Goal: Check status

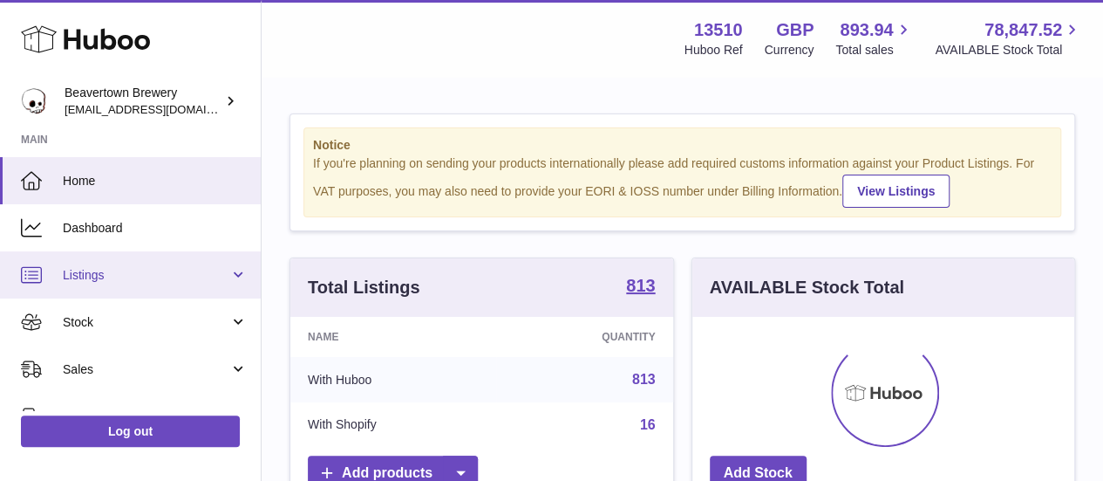
scroll to position [272, 382]
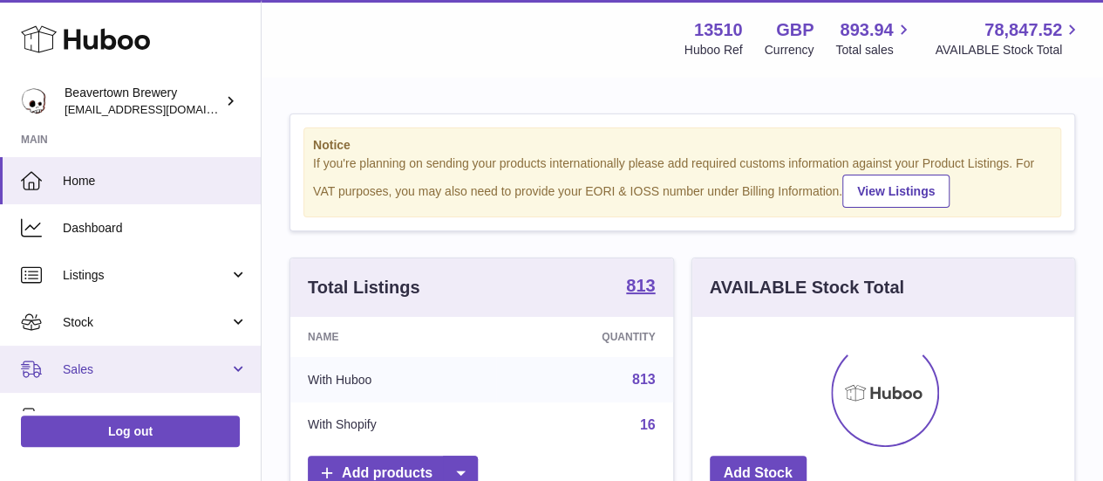
click at [109, 352] on link "Sales" at bounding box center [130, 368] width 261 height 47
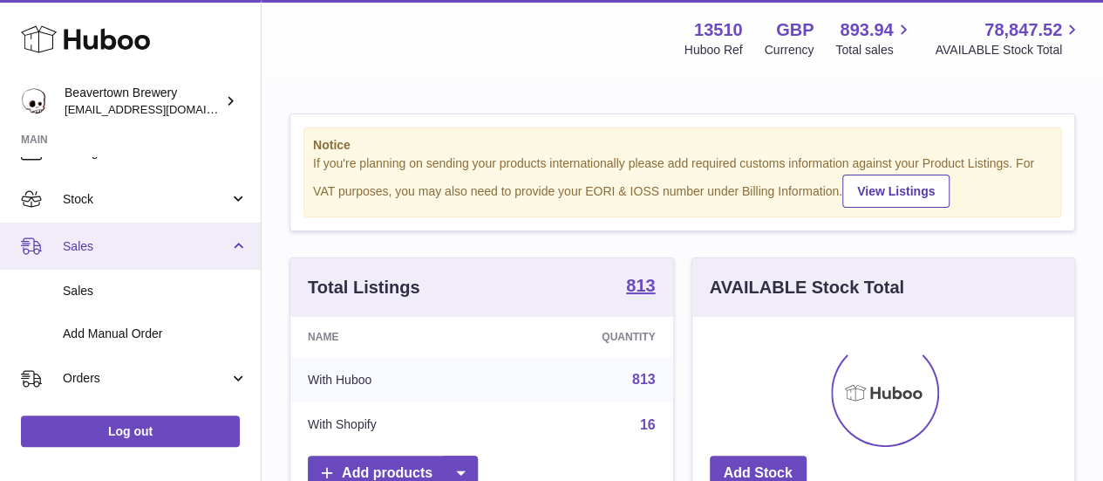
scroll to position [124, 0]
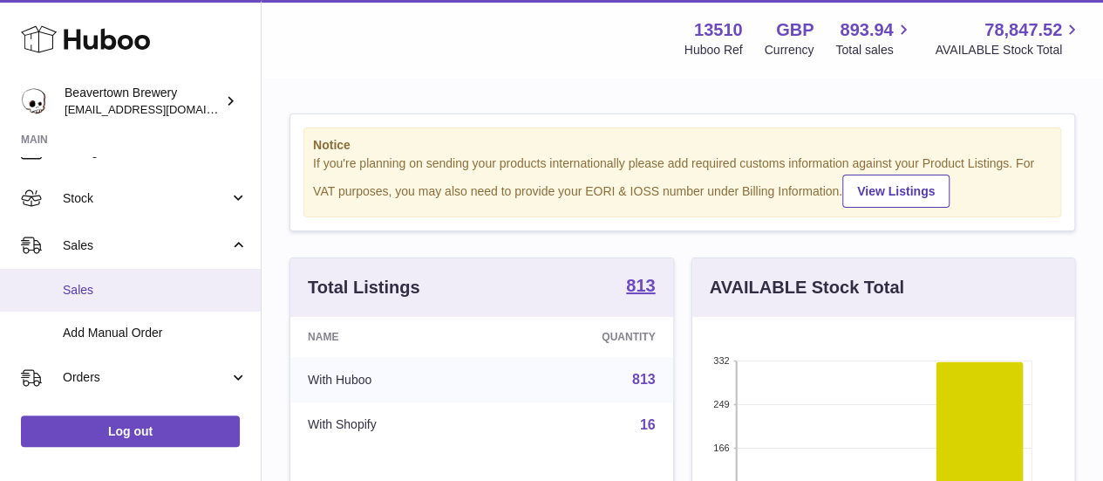
click at [117, 280] on link "Sales" at bounding box center [130, 290] width 261 height 43
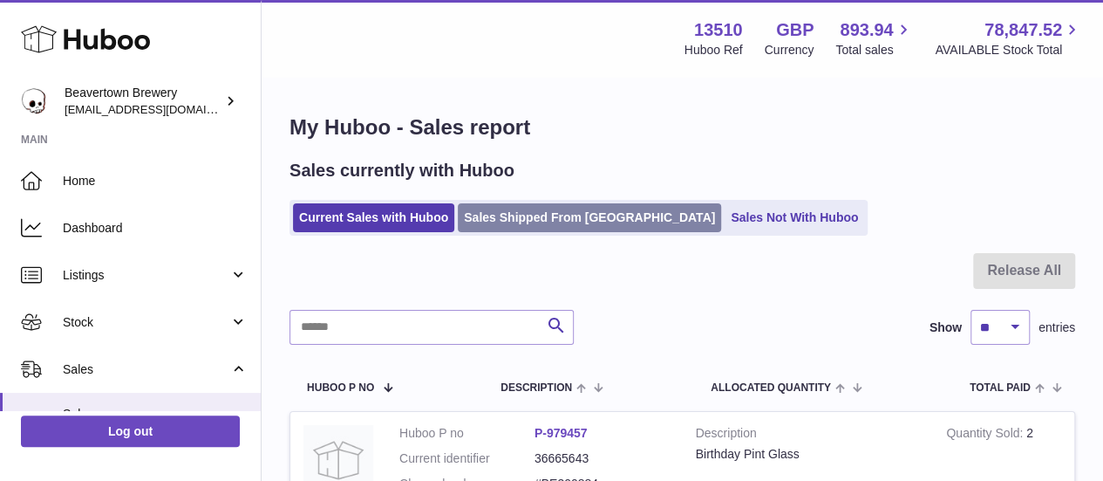
click at [536, 226] on link "Sales Shipped From Huboo" at bounding box center [589, 217] width 263 height 29
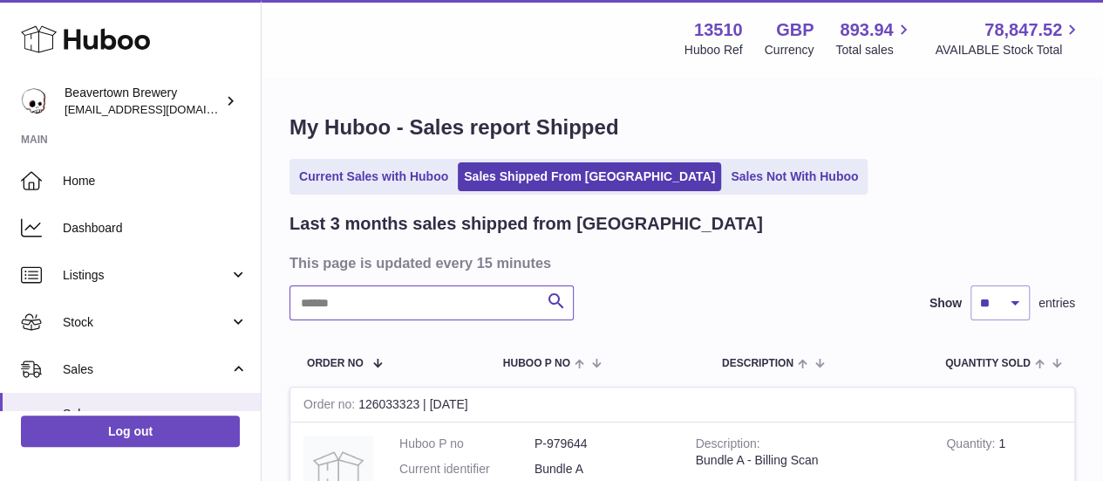
click at [413, 290] on input "text" at bounding box center [432, 302] width 284 height 35
paste input "********"
type input "********"
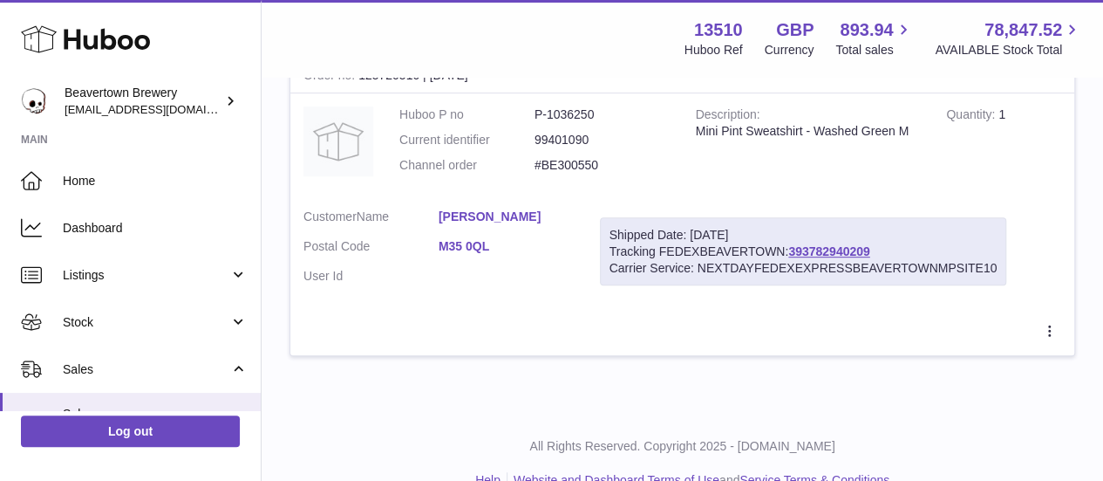
click at [478, 221] on link "[PERSON_NAME]" at bounding box center [506, 216] width 135 height 17
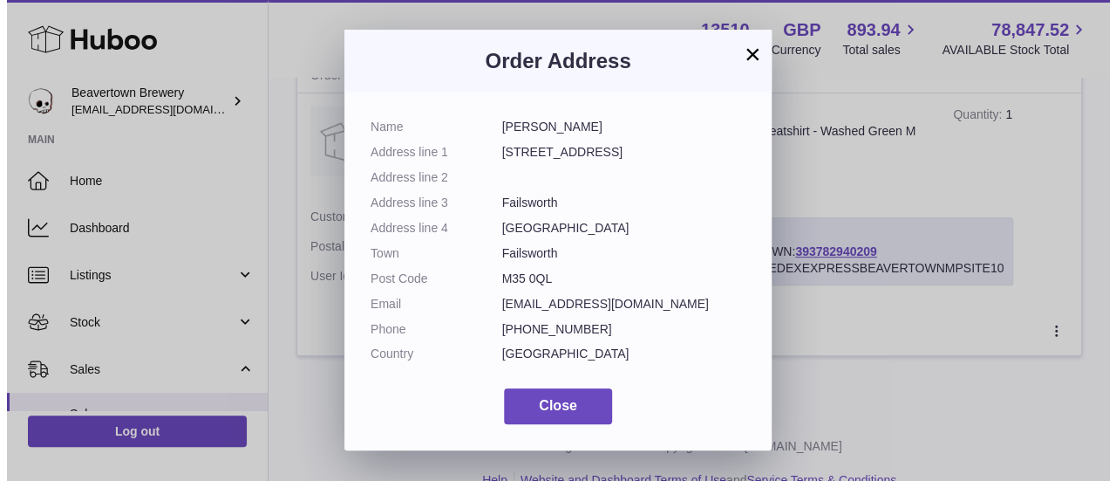
scroll to position [313, 0]
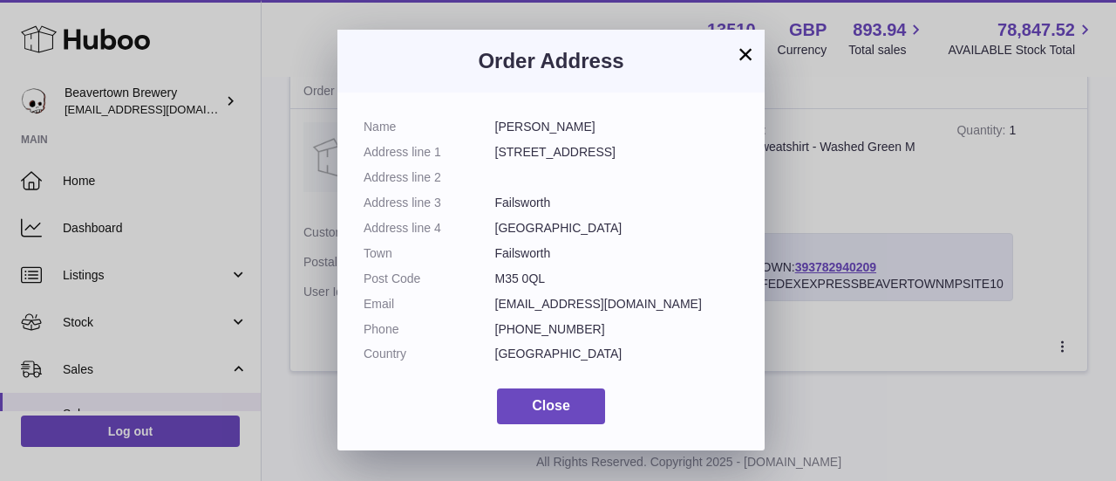
drag, startPoint x: 495, startPoint y: 130, endPoint x: 586, endPoint y: 274, distance: 170.6
click at [586, 274] on dl "Name [PERSON_NAME] Address line [GEOGRAPHIC_DATA] Address line 2 Address line 3…" at bounding box center [551, 245] width 375 height 252
copy dl "[PERSON_NAME] Address line [GEOGRAPHIC_DATA] Address line 2 Address line 3 Fail…"
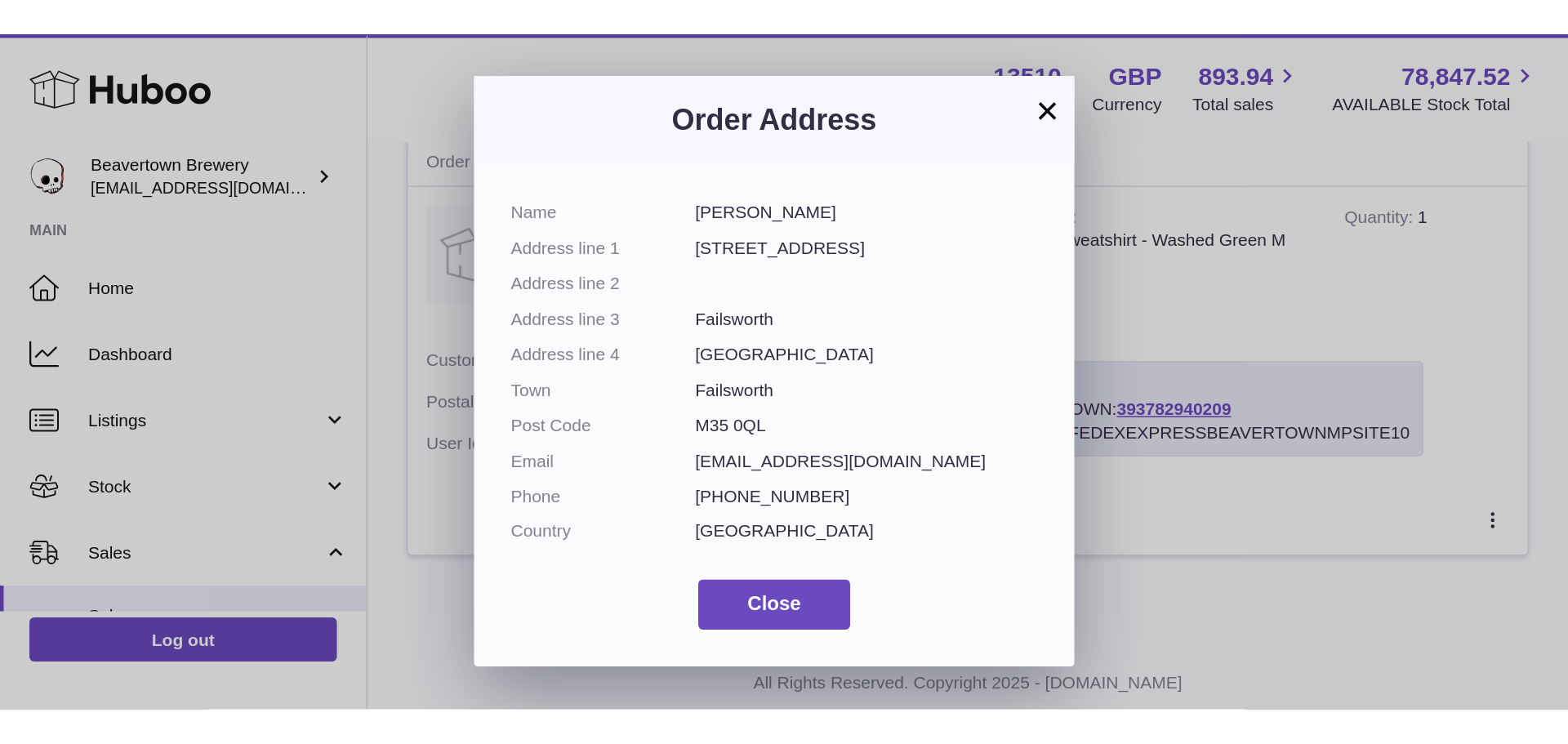
scroll to position [0, 0]
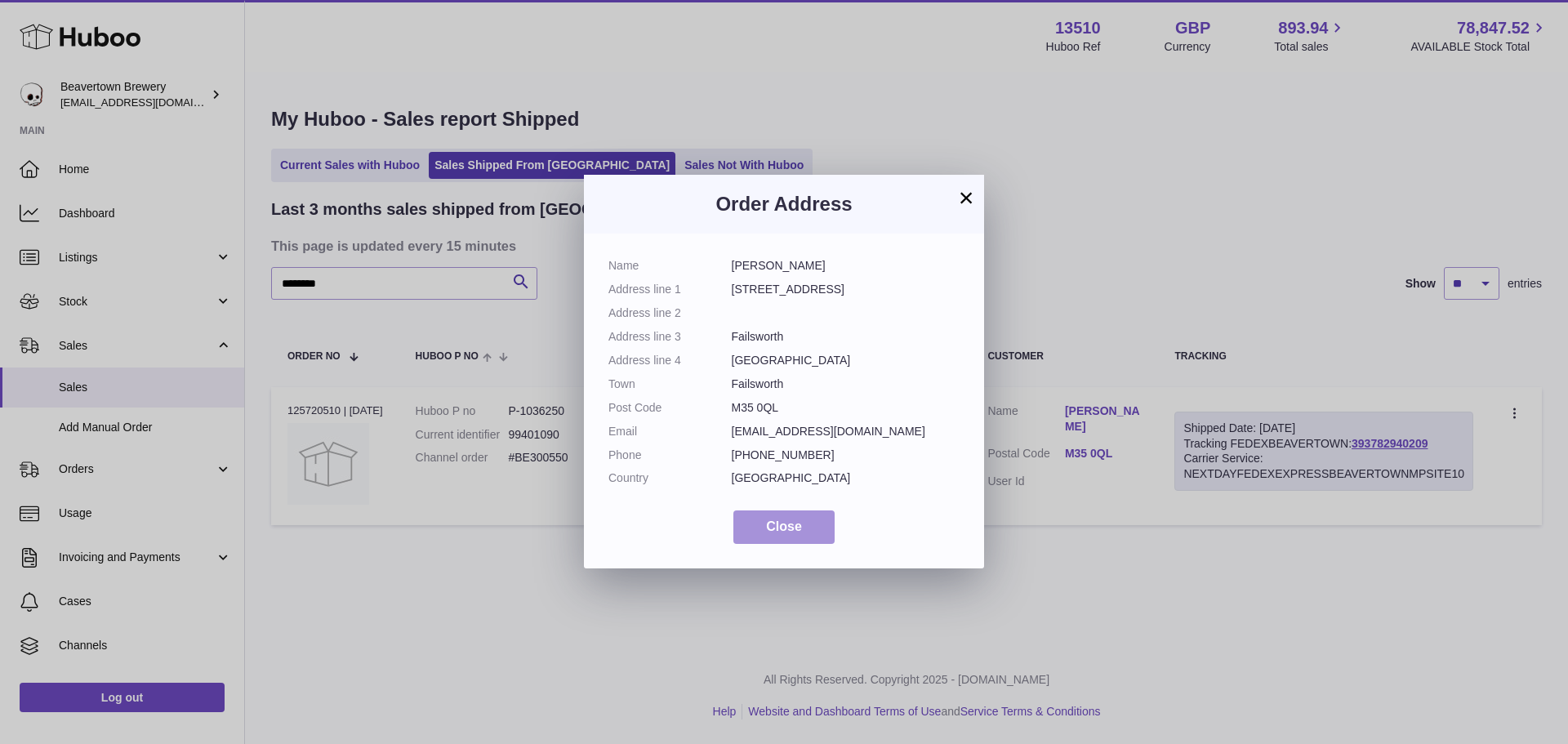
click at [796, 449] on button "Close" at bounding box center [784, 527] width 101 height 34
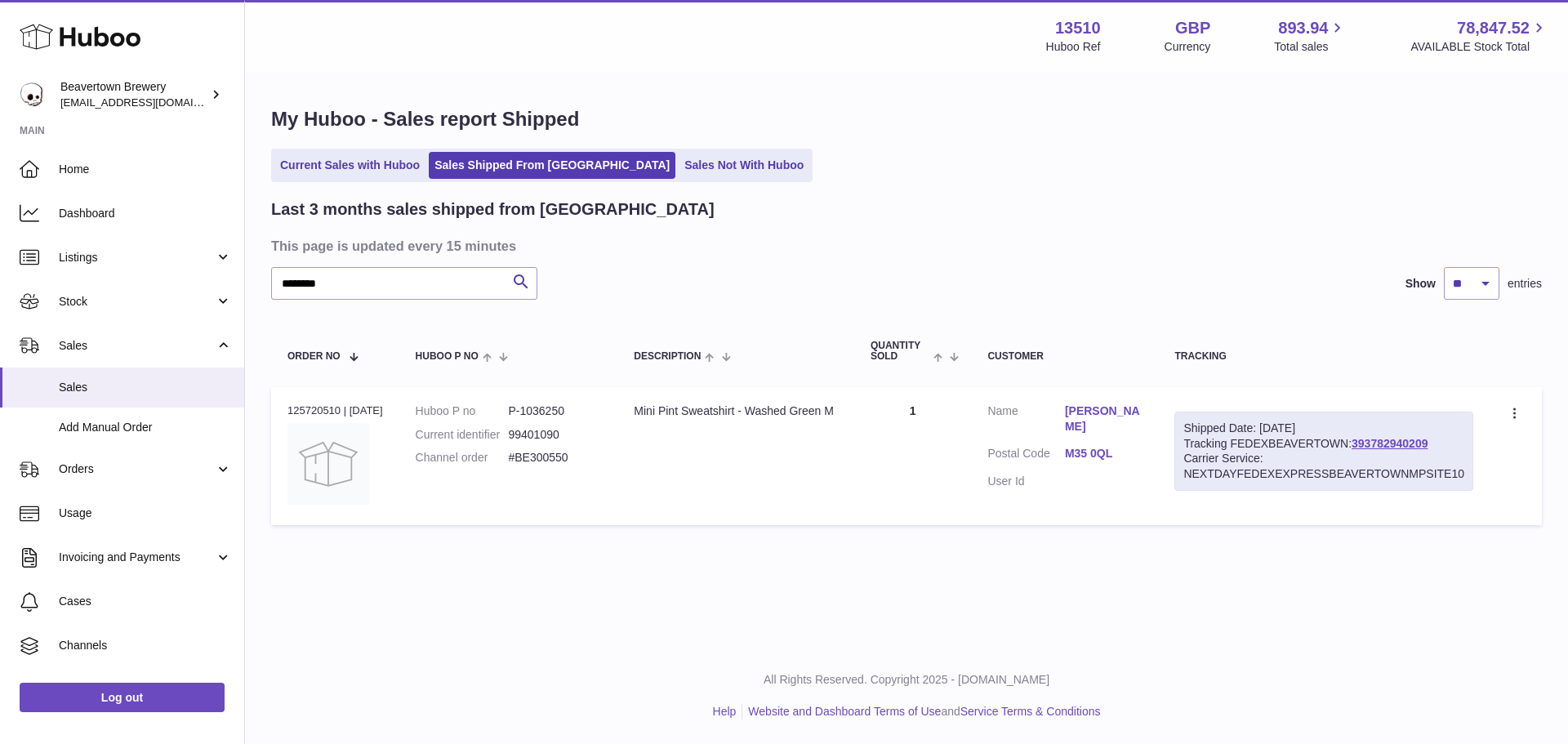
click at [802, 449] on td "Description Mini Pint Sweatshirt - Washed Green M" at bounding box center [735, 455] width 237 height 138
